Goal: Information Seeking & Learning: Understand process/instructions

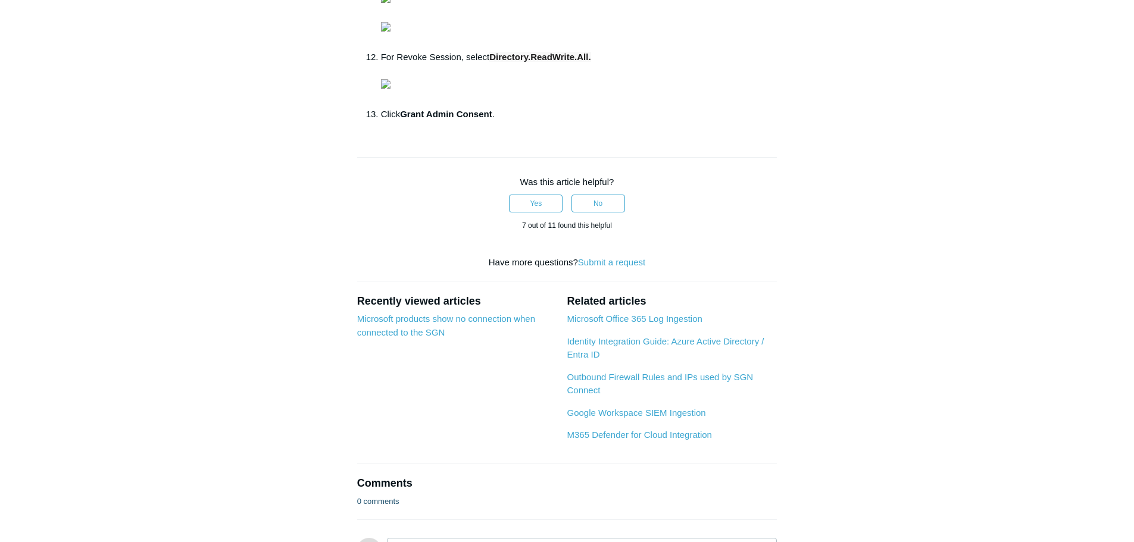
scroll to position [833, 0]
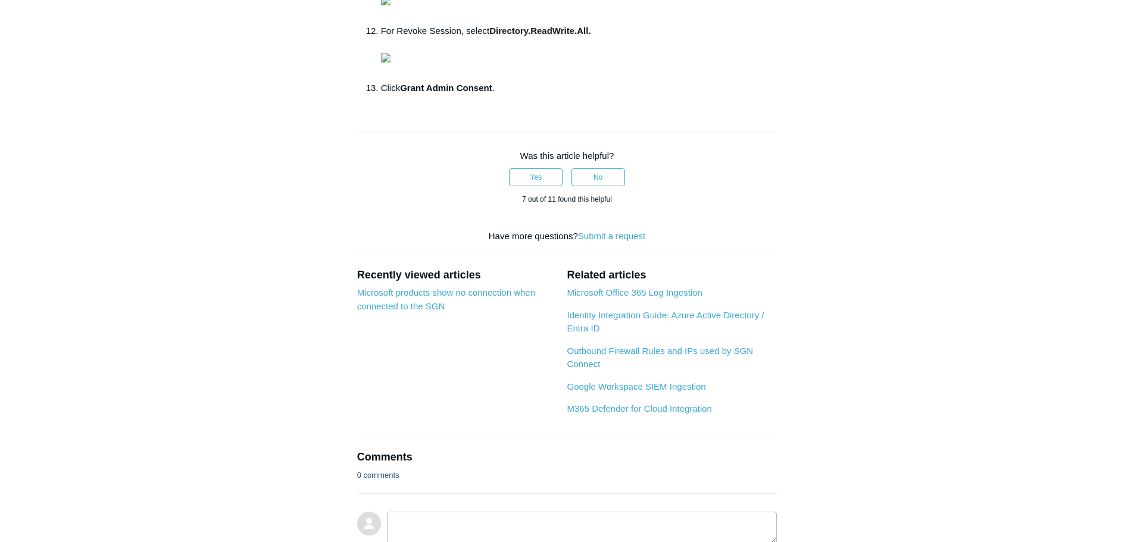
drag, startPoint x: 444, startPoint y: 284, endPoint x: 399, endPoint y: 280, distance: 45.4
copy li "Delete User"
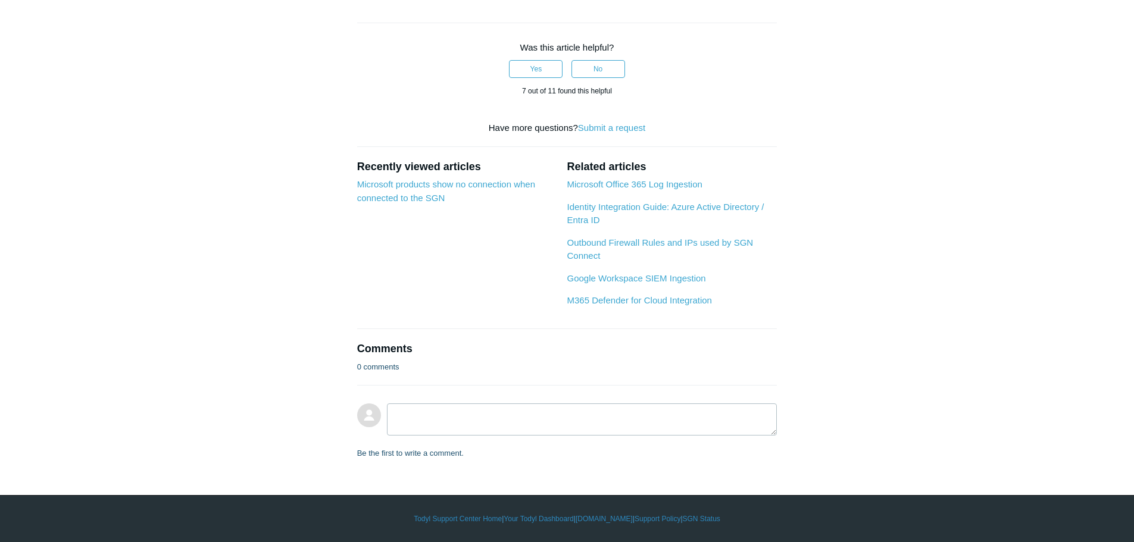
scroll to position [1071, 0]
drag, startPoint x: 737, startPoint y: 362, endPoint x: 609, endPoint y: 360, distance: 128.0
copy strong "[DOMAIN_NAME]"
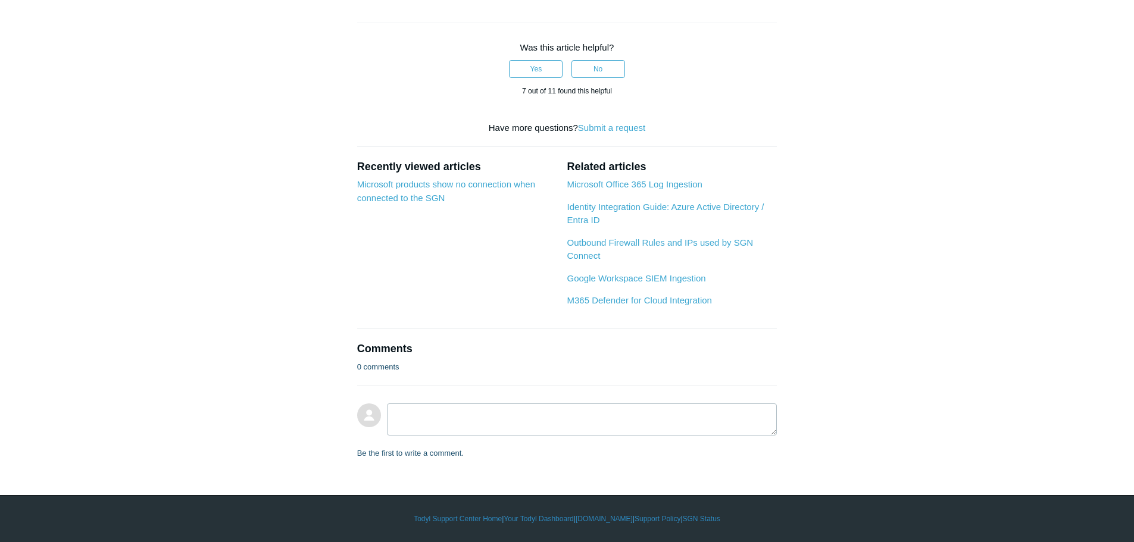
drag, startPoint x: 589, startPoint y: 259, endPoint x: 517, endPoint y: 258, distance: 72.0
drag, startPoint x: 494, startPoint y: 259, endPoint x: 591, endPoint y: 259, distance: 97.0
copy span "Directory.ReadWrite.All"
